Goal: Find specific page/section: Find specific page/section

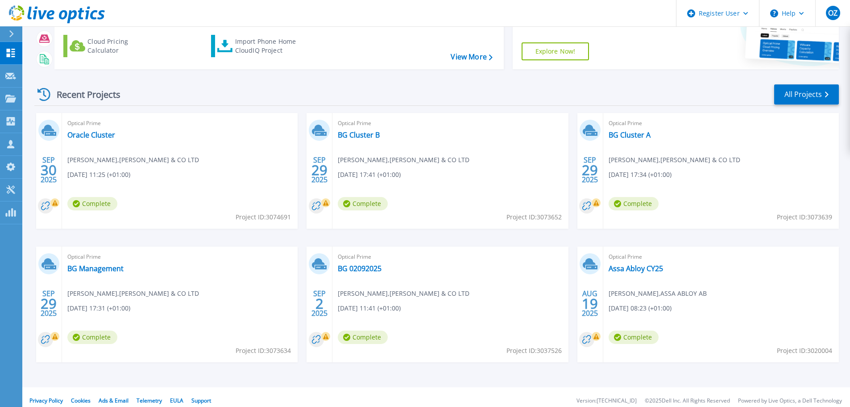
scroll to position [88, 0]
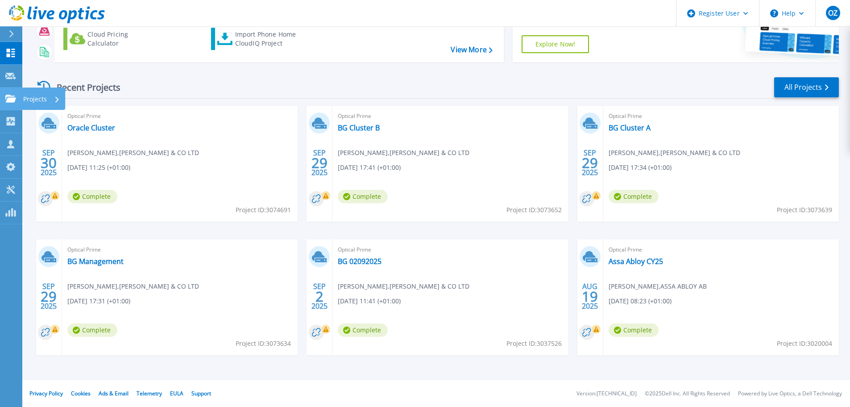
click at [12, 95] on div at bounding box center [10, 99] width 11 height 8
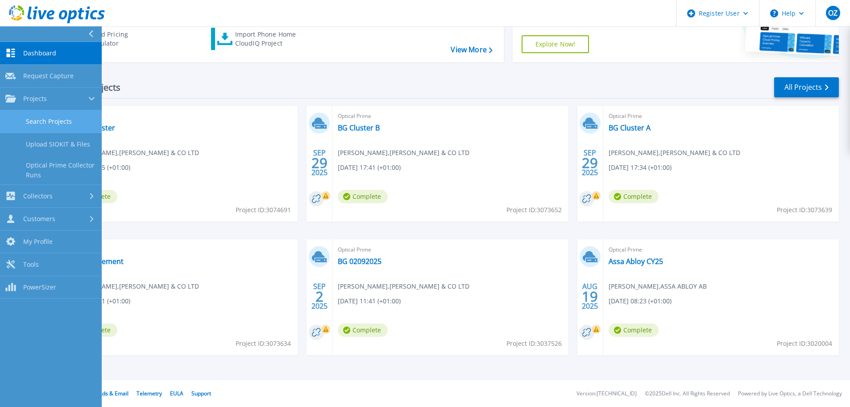
click at [59, 124] on link "Search Projects" at bounding box center [51, 121] width 102 height 23
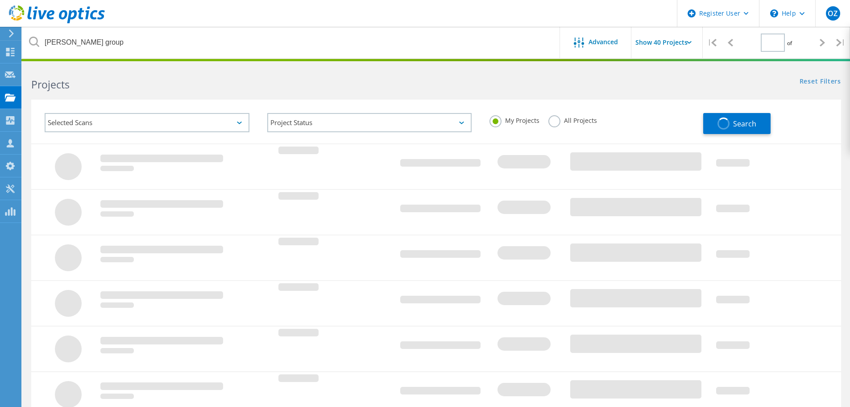
type input "1"
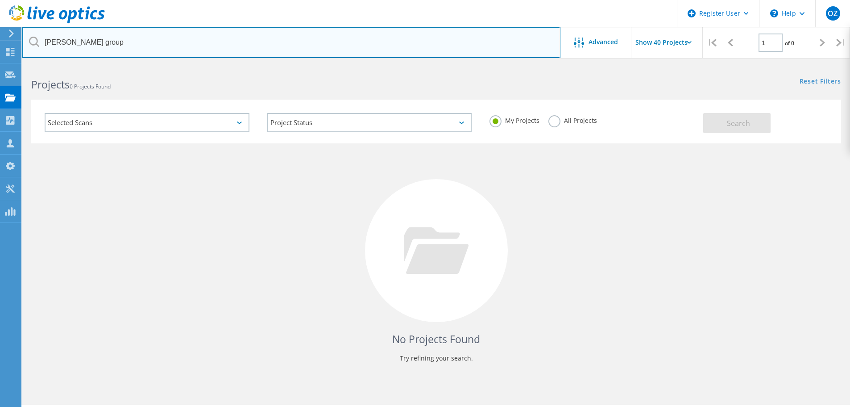
drag, startPoint x: 104, startPoint y: 48, endPoint x: -205, endPoint y: 43, distance: 308.5
click at [0, 43] on html "Register User \n Help Explore Helpful Articles Contact Support OZ Dell User Osm…" at bounding box center [425, 215] width 850 height 431
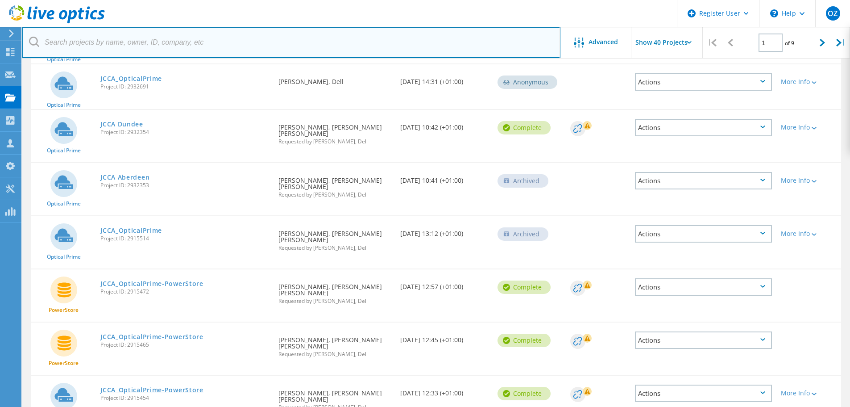
scroll to position [580, 0]
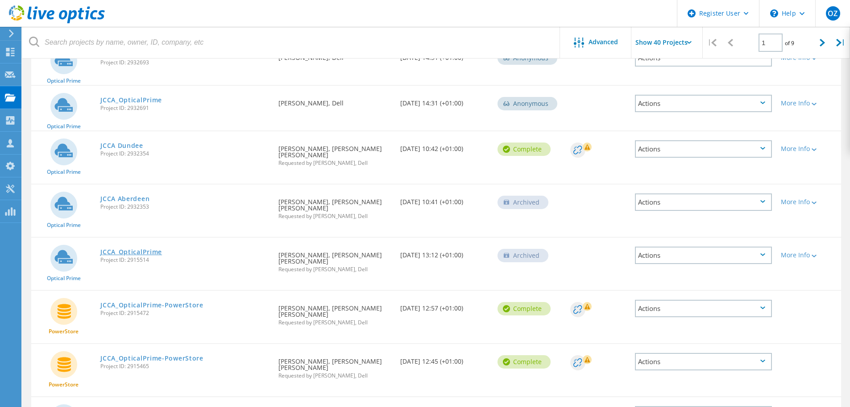
click at [116, 249] on link "JCCA_OpticalPrime" at bounding box center [131, 252] width 62 height 6
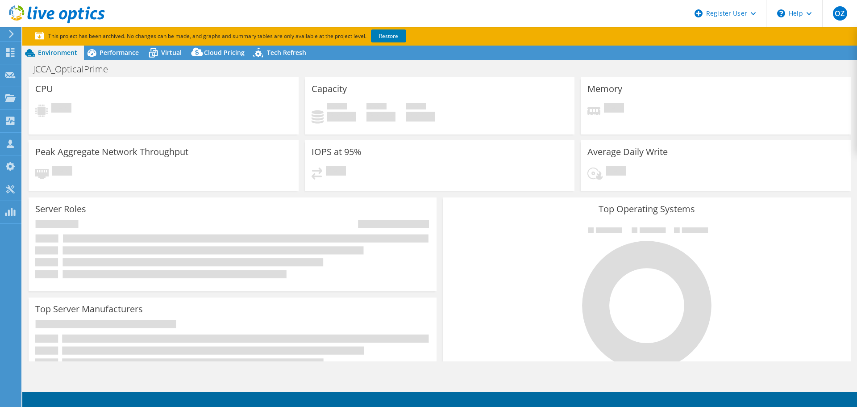
select select "USD"
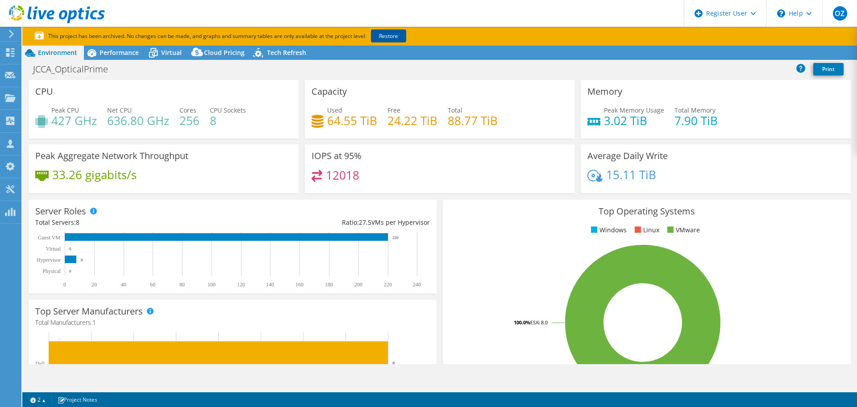
click at [393, 33] on link "Restore" at bounding box center [388, 35] width 35 height 13
click at [111, 54] on span "Performance" at bounding box center [119, 52] width 39 height 8
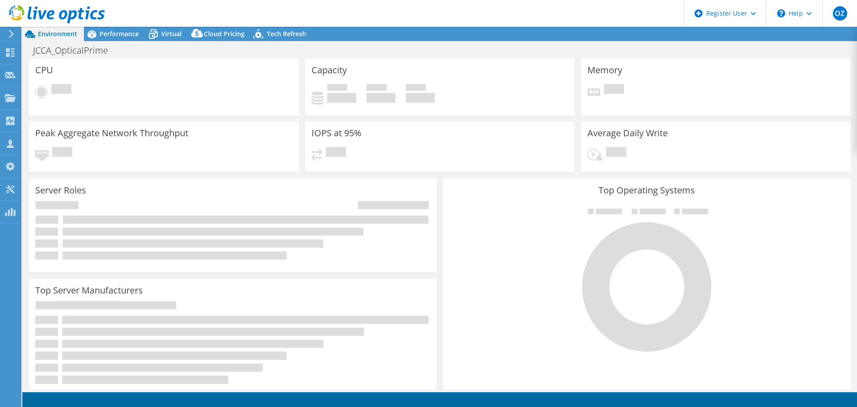
select select "USD"
